Goal: Find contact information: Find contact information

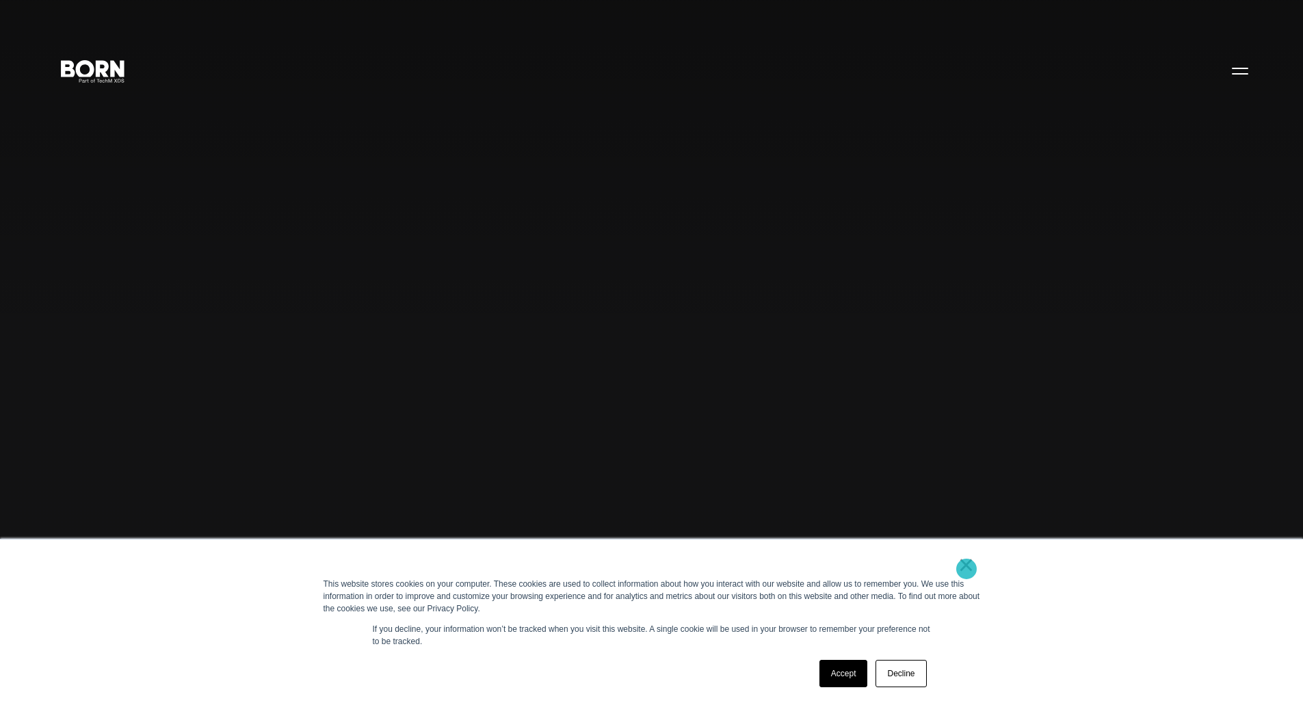
click at [967, 569] on link "×" at bounding box center [967, 565] width 16 height 12
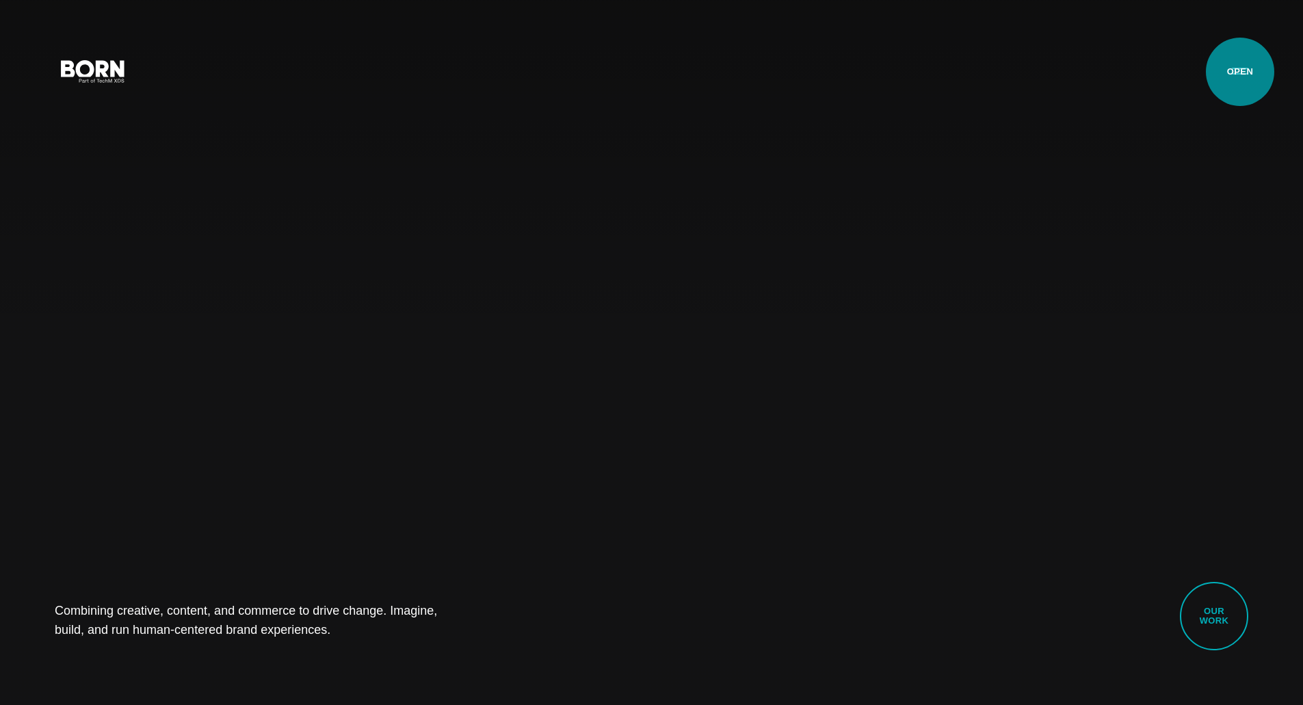
click at [1240, 73] on button "Primary Menu" at bounding box center [1240, 70] width 33 height 29
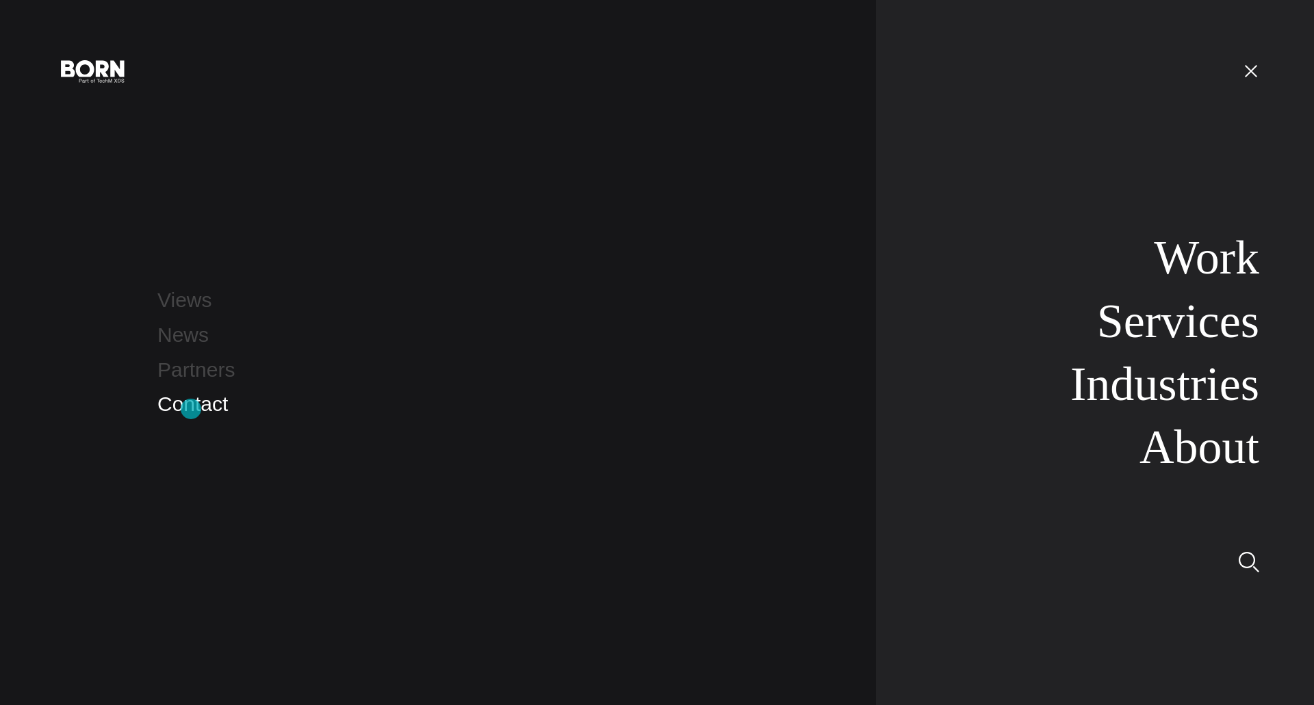
click at [191, 409] on link "Contact" at bounding box center [192, 404] width 70 height 23
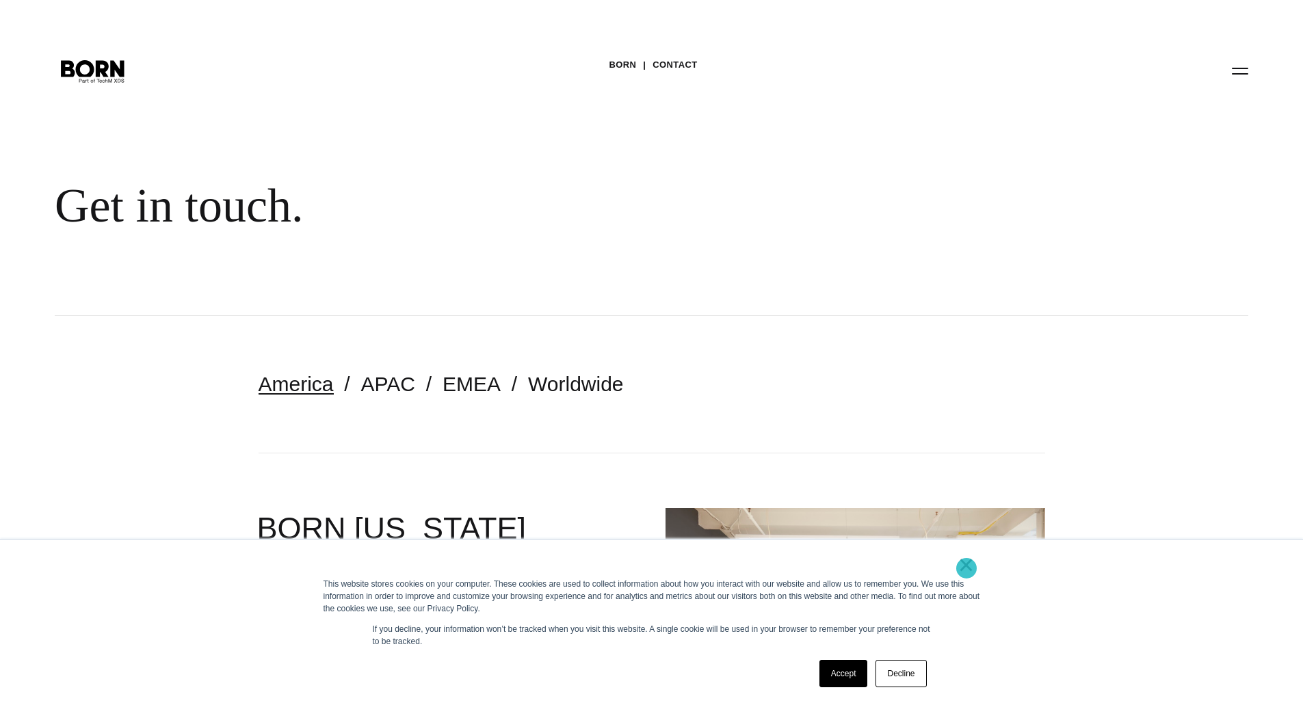
click at [967, 569] on link "×" at bounding box center [967, 565] width 16 height 12
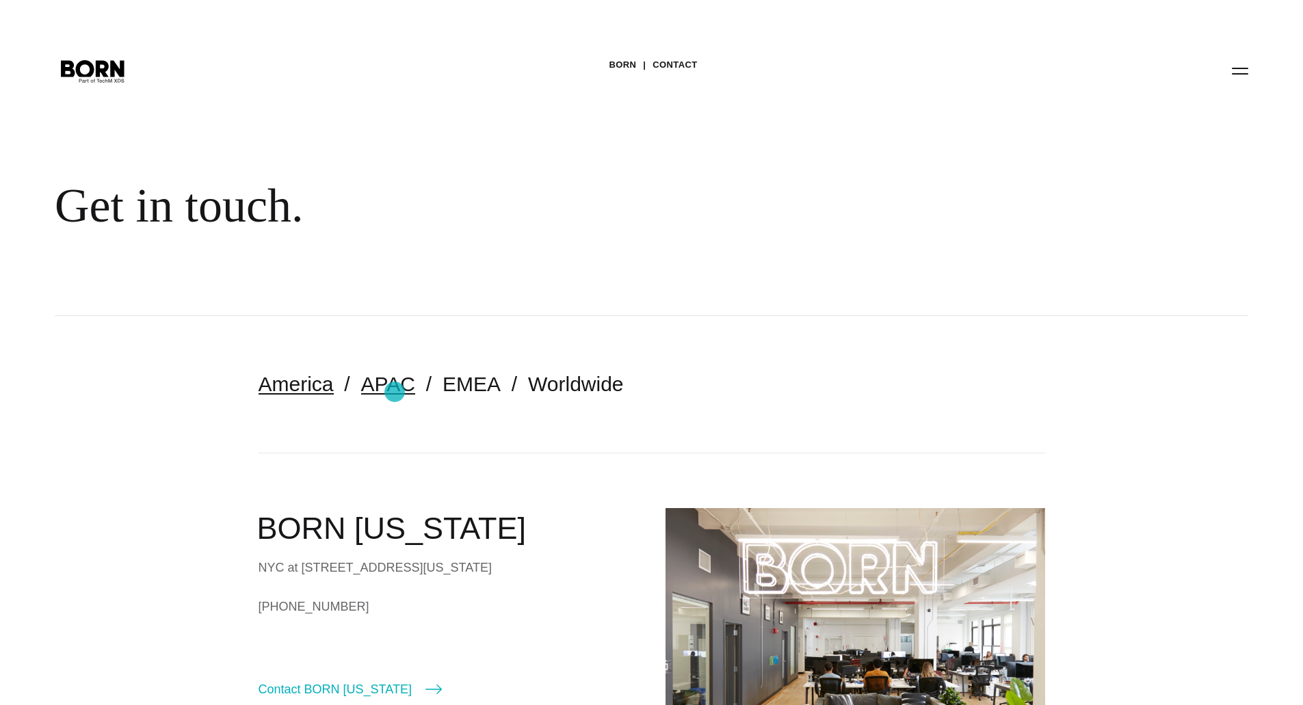
click at [395, 392] on link "APAC" at bounding box center [388, 384] width 54 height 23
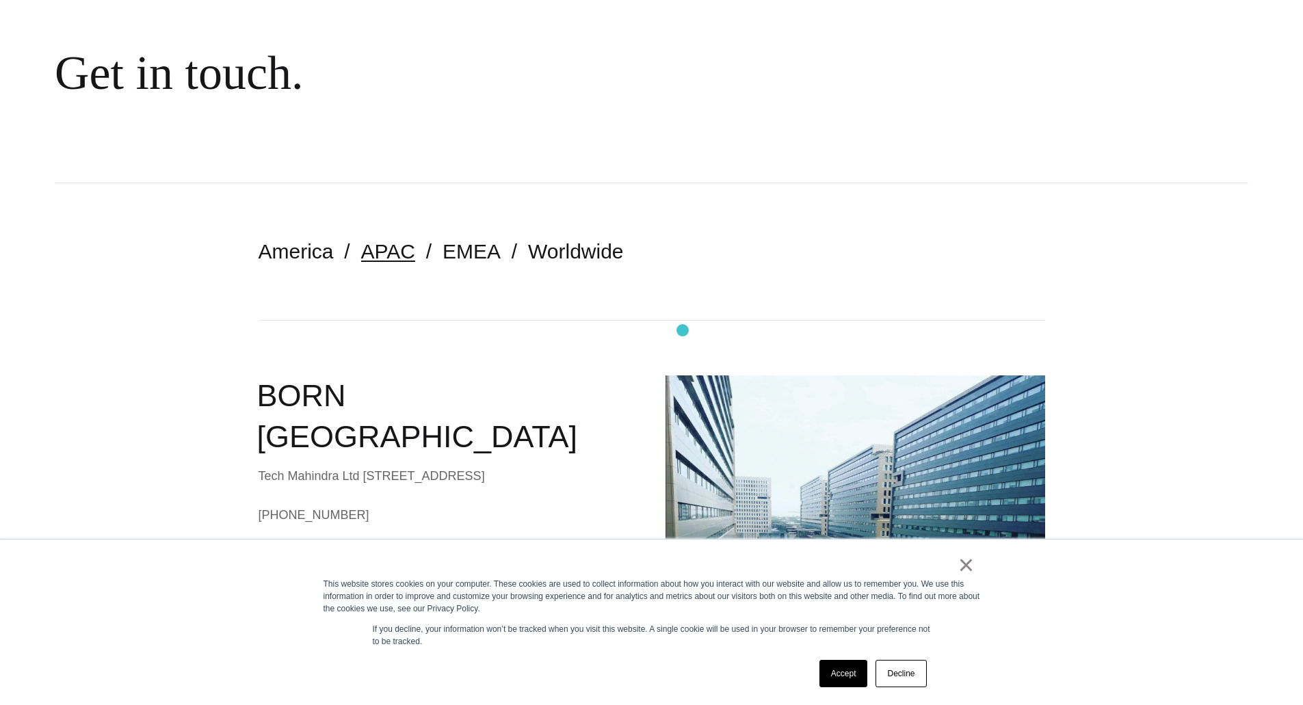
scroll to position [137, 0]
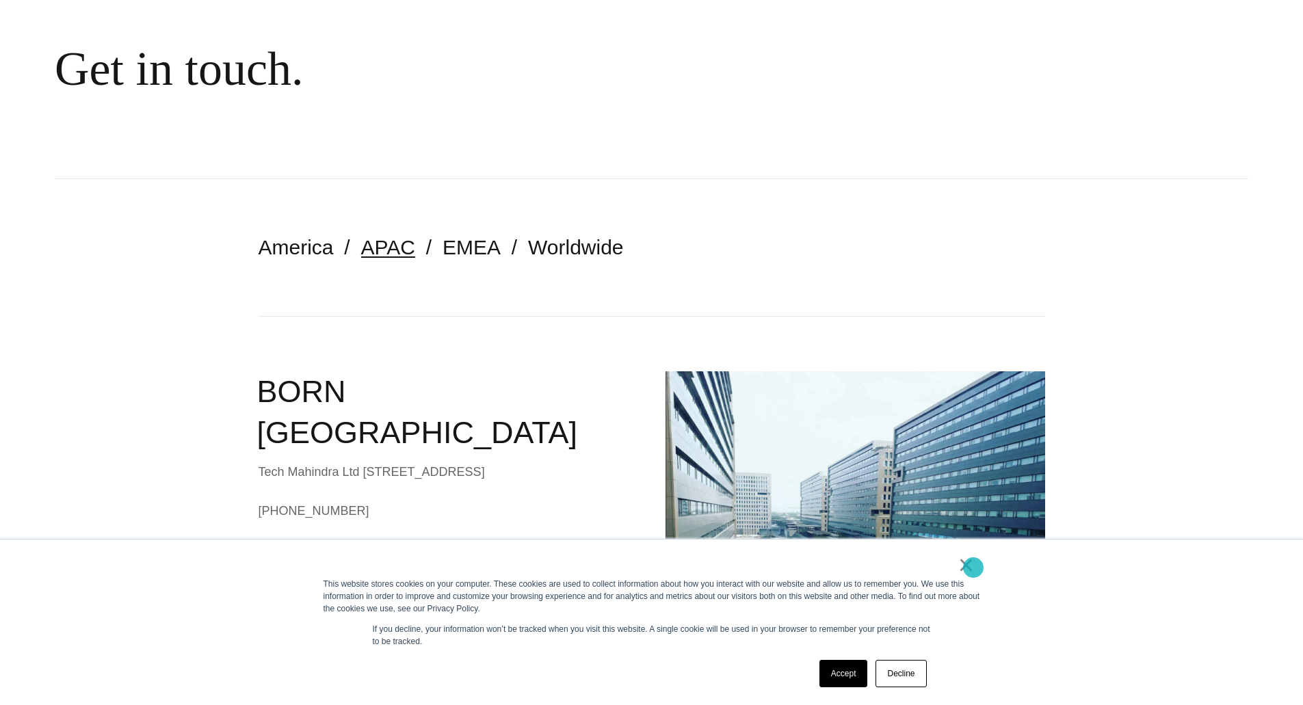
click at [972, 568] on link "×" at bounding box center [967, 565] width 16 height 12
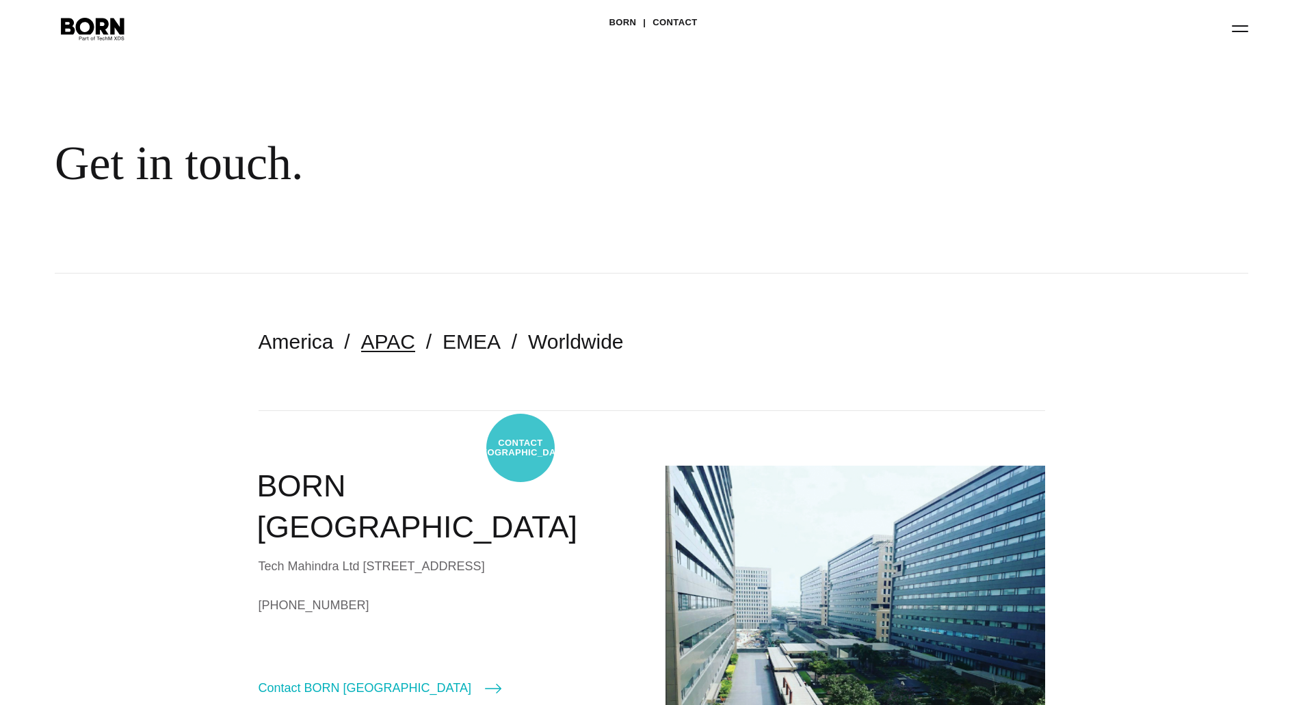
scroll to position [0, 0]
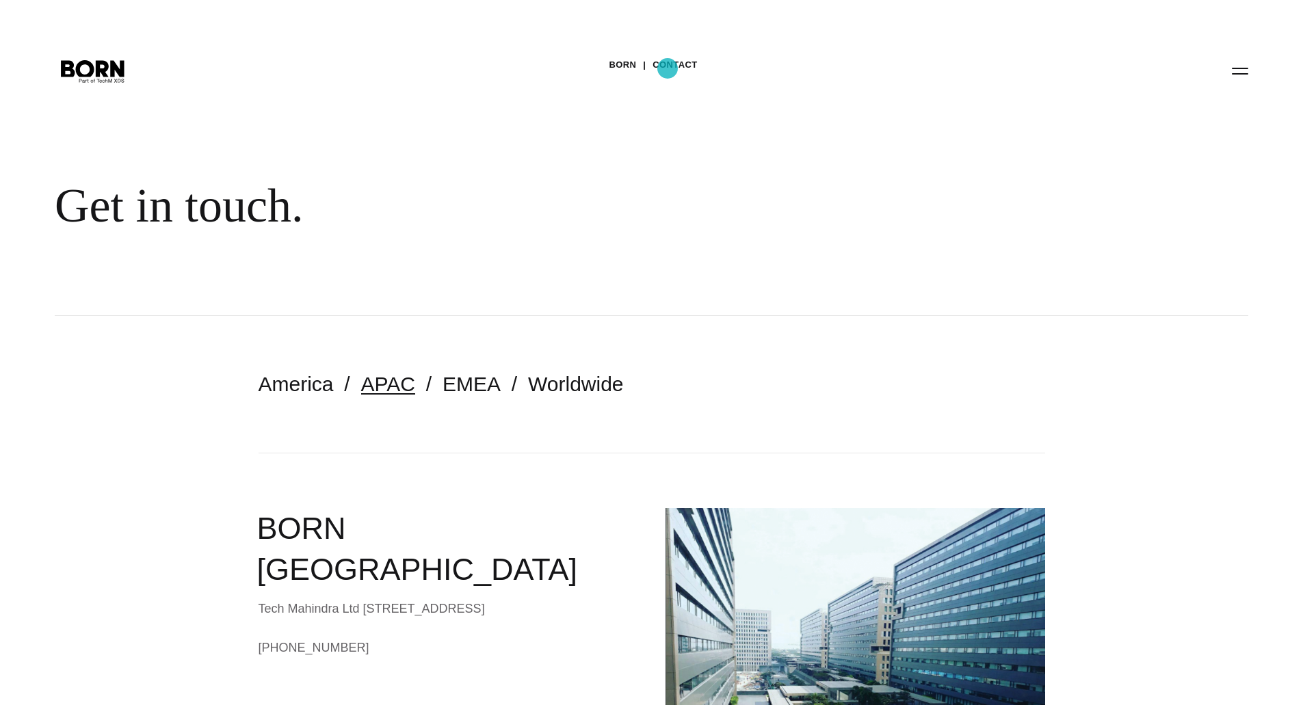
click at [668, 68] on link "Contact" at bounding box center [675, 65] width 44 height 21
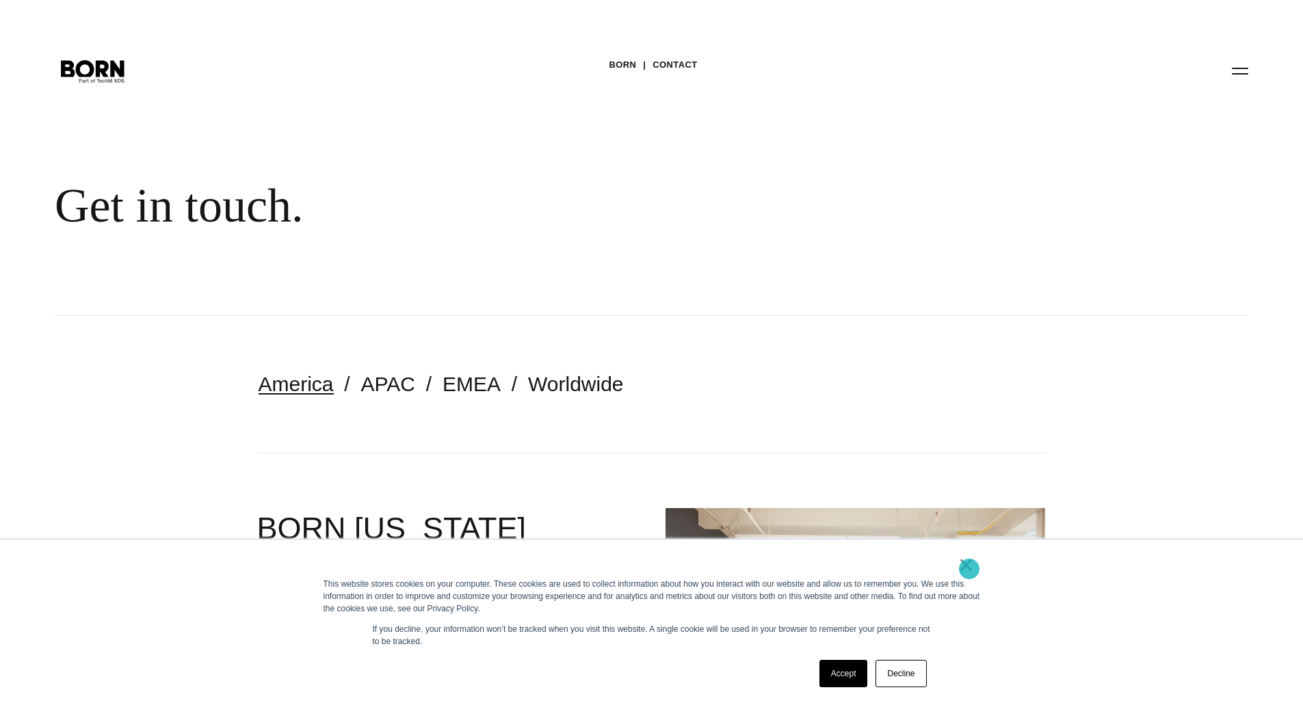
click at [970, 570] on link "×" at bounding box center [967, 565] width 16 height 12
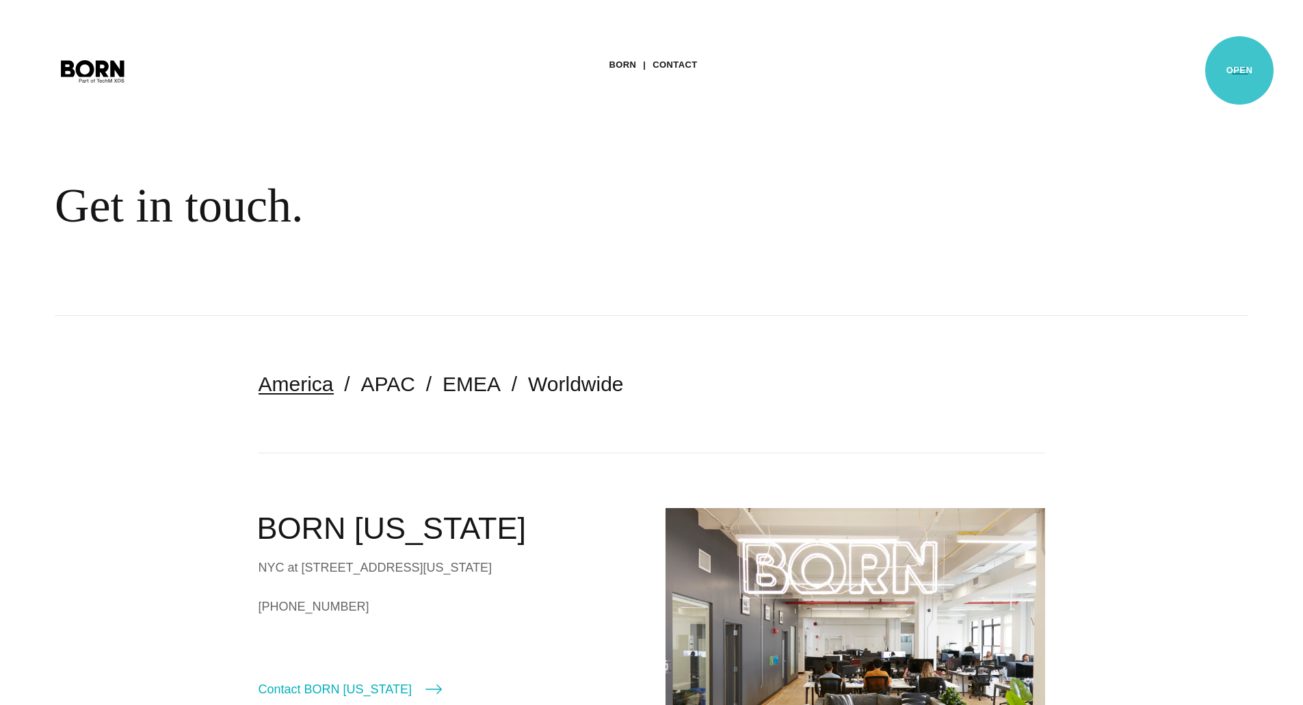
click at [1240, 70] on button "Primary Menu" at bounding box center [1240, 70] width 33 height 29
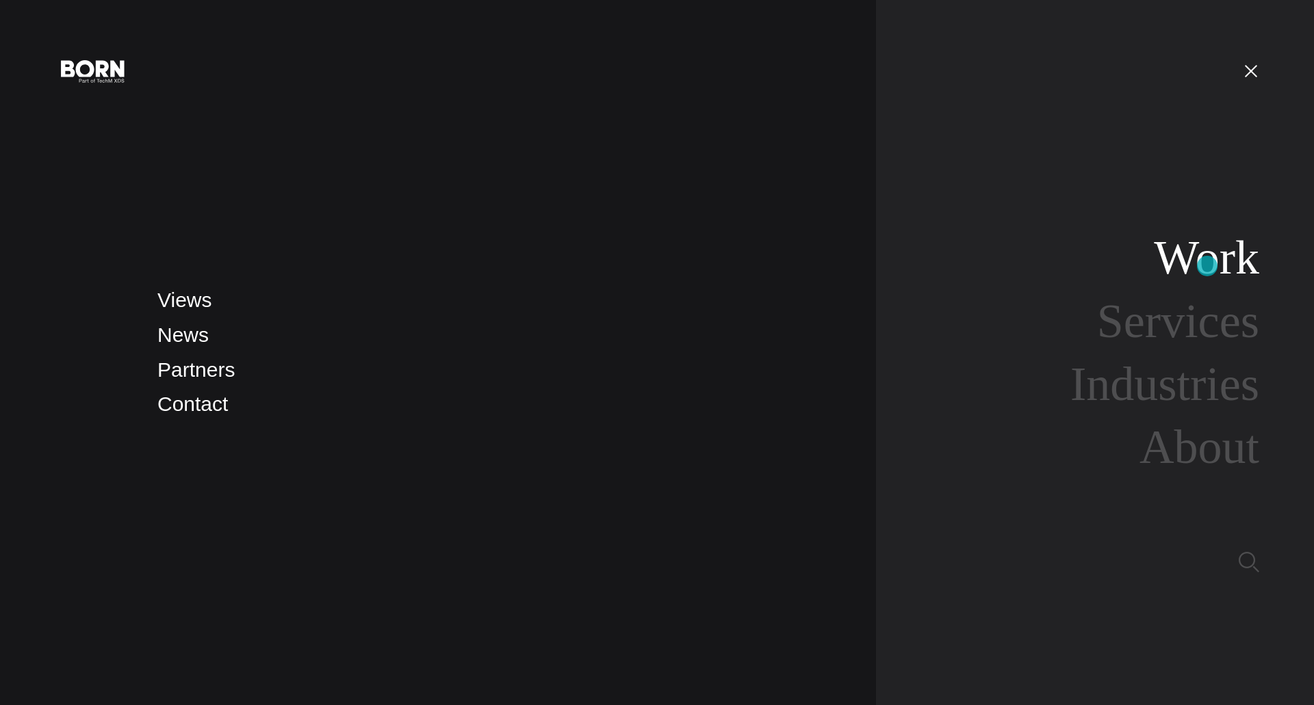
click at [1207, 266] on link "Work" at bounding box center [1206, 257] width 105 height 53
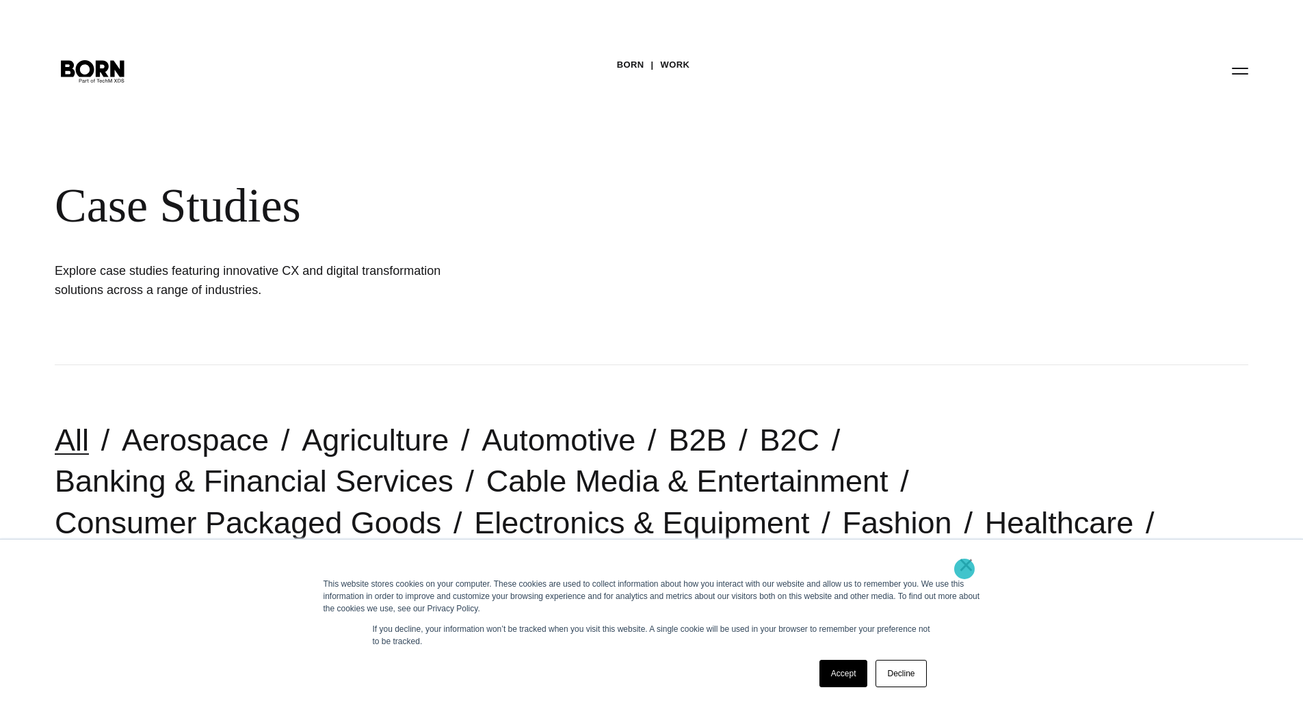
click at [965, 569] on link "×" at bounding box center [967, 565] width 16 height 12
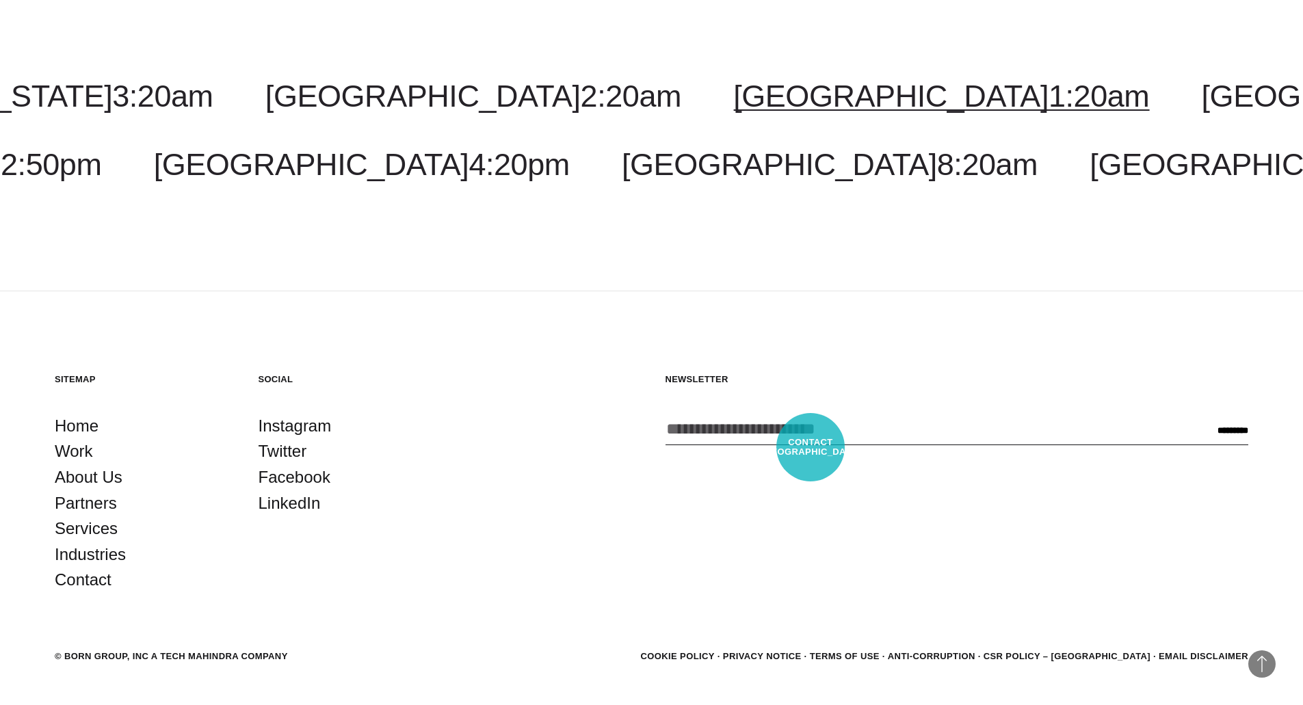
scroll to position [4896, 0]
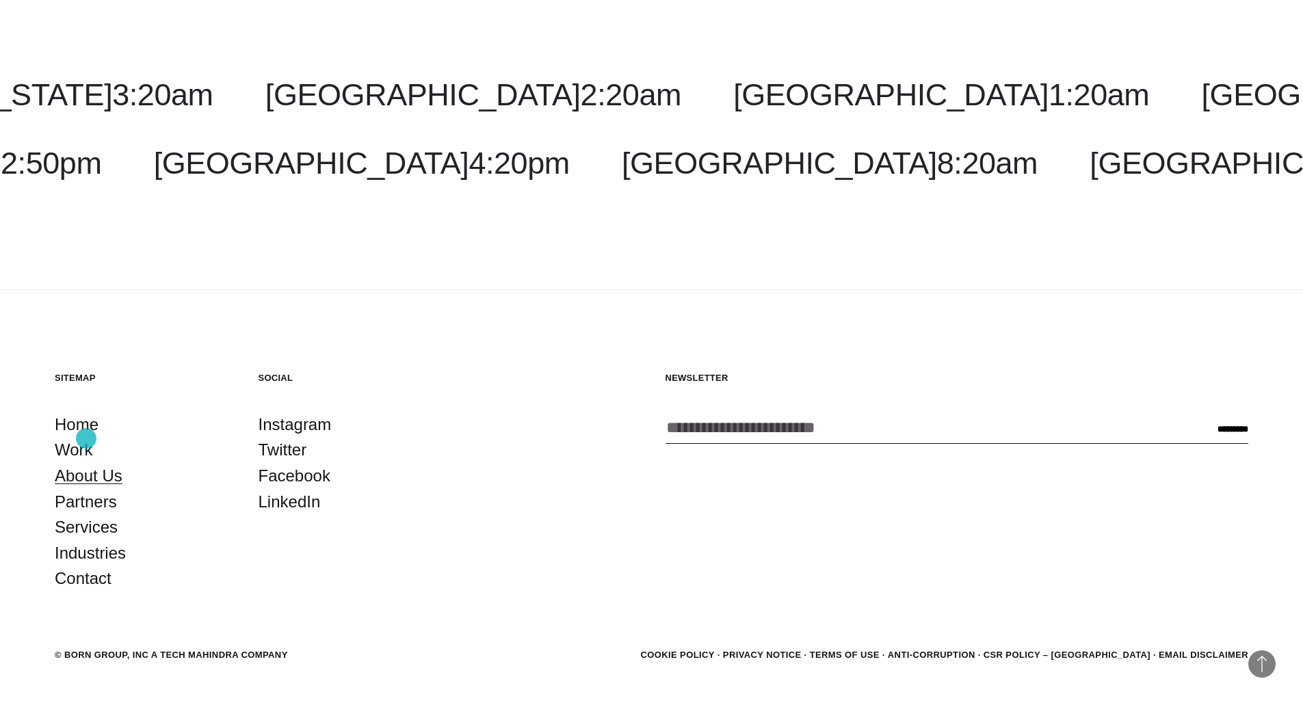
click at [86, 463] on link "About Us" at bounding box center [89, 476] width 68 height 26
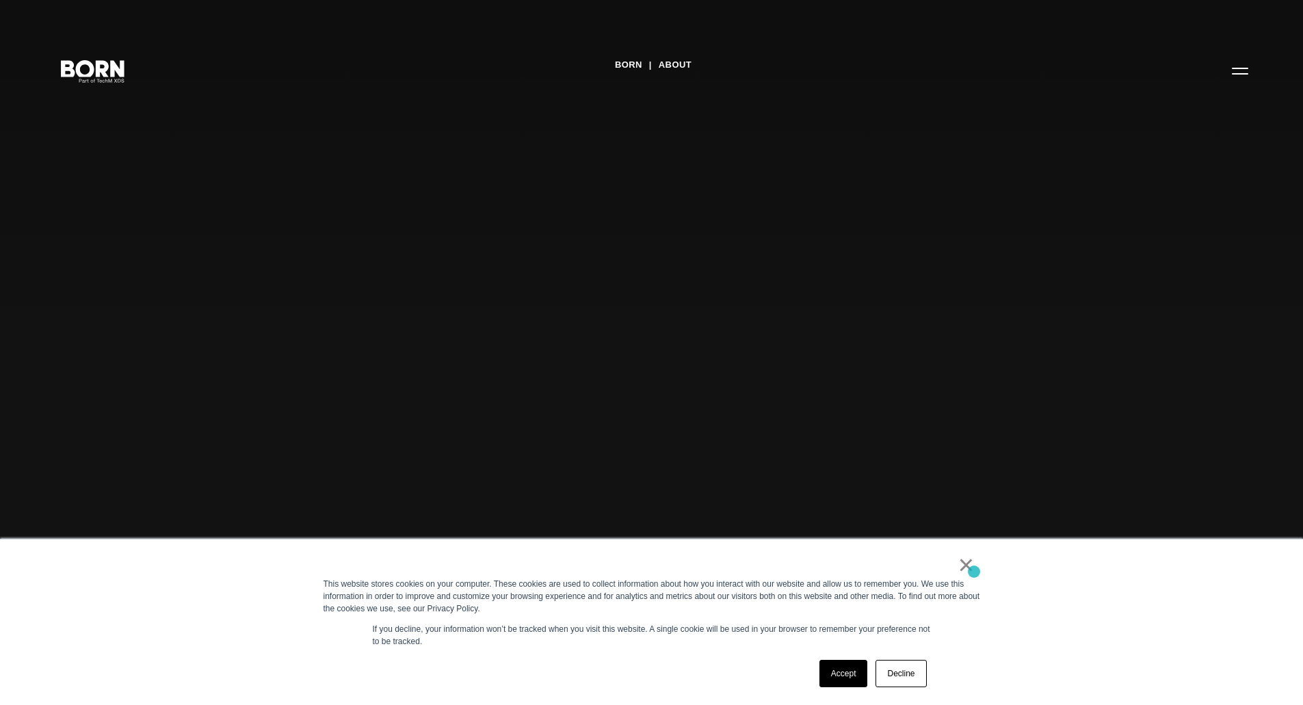
click at [974, 572] on div "×" at bounding box center [649, 568] width 651 height 19
click at [969, 567] on link "×" at bounding box center [967, 565] width 16 height 12
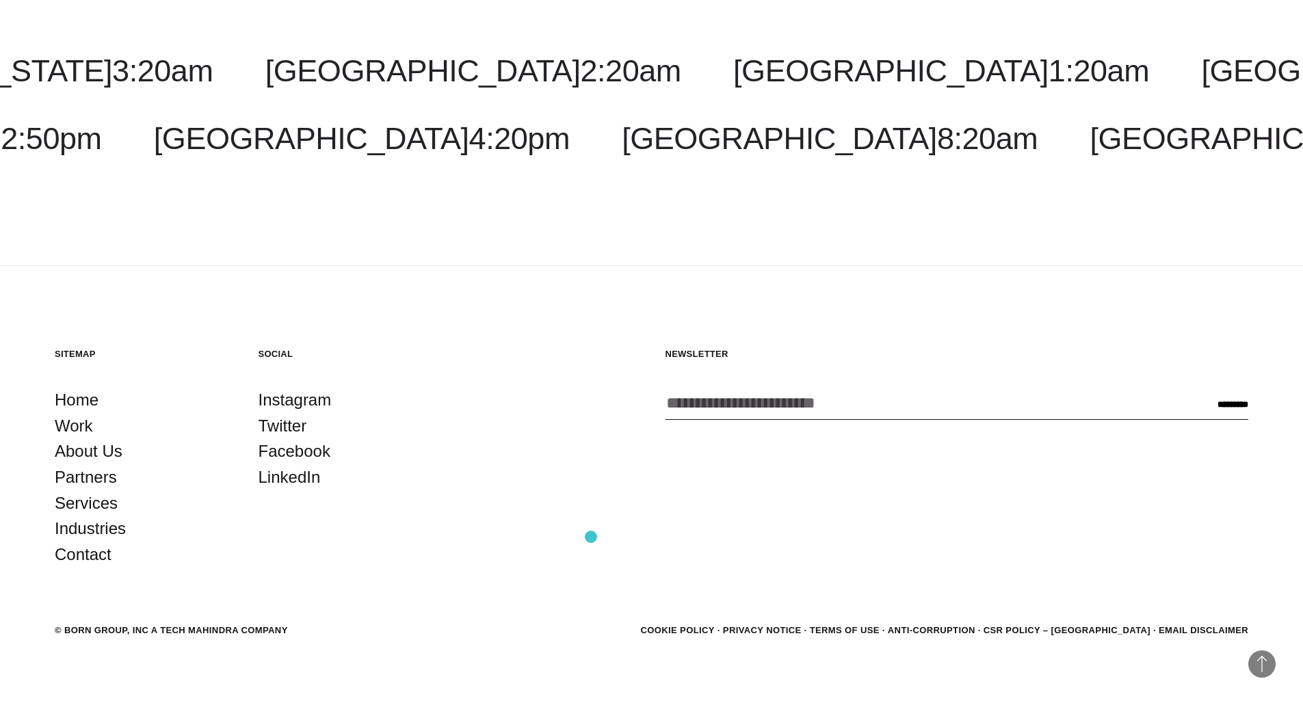
scroll to position [5447, 0]
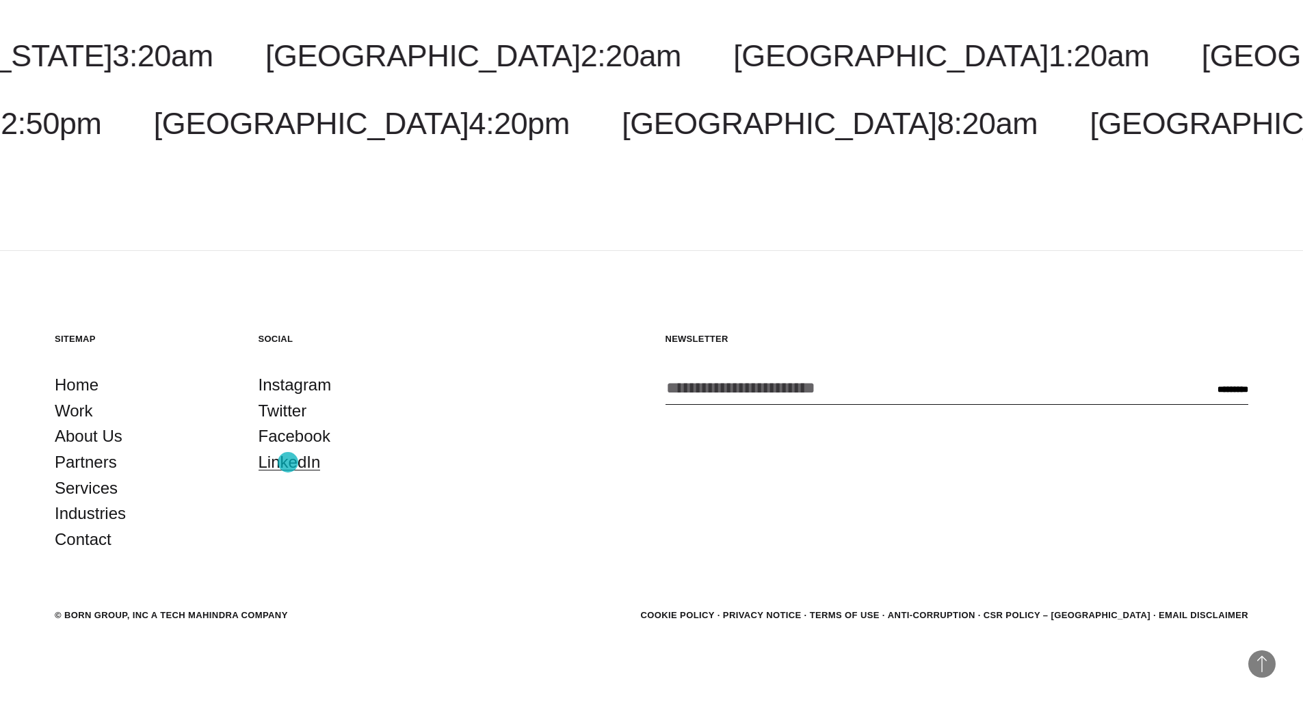
click at [288, 463] on link "LinkedIn" at bounding box center [290, 463] width 62 height 26
